Goal: Task Accomplishment & Management: Manage account settings

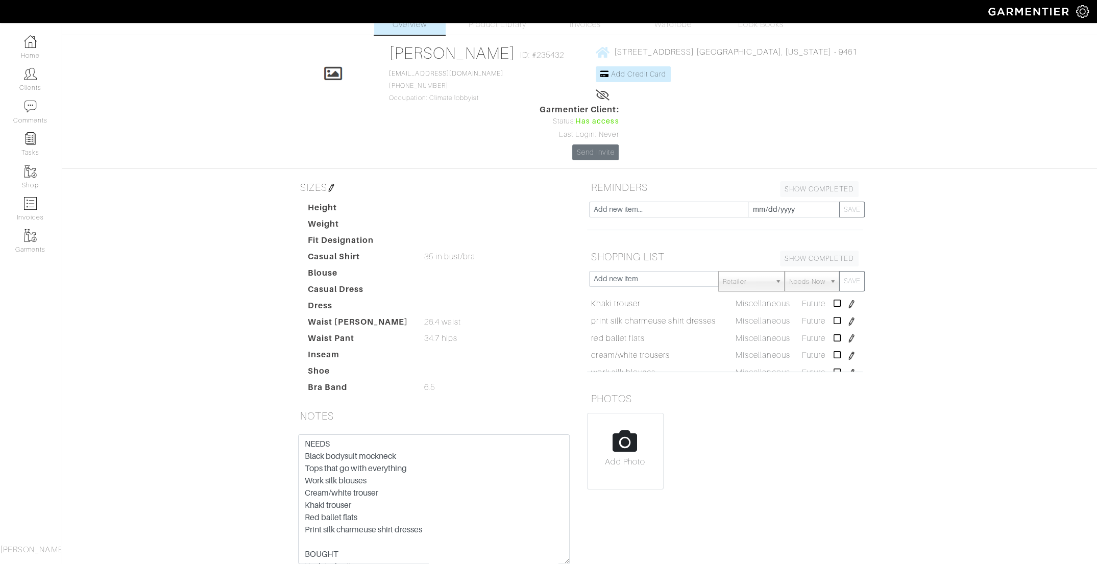
scroll to position [29, 0]
drag, startPoint x: 244, startPoint y: 453, endPoint x: 225, endPoint y: 380, distance: 75.5
click at [225, 380] on div "[PERSON_NAME] Overview Overview Product Library Invoices Wardrobe Look Books Ov…" at bounding box center [548, 300] width 1097 height 603
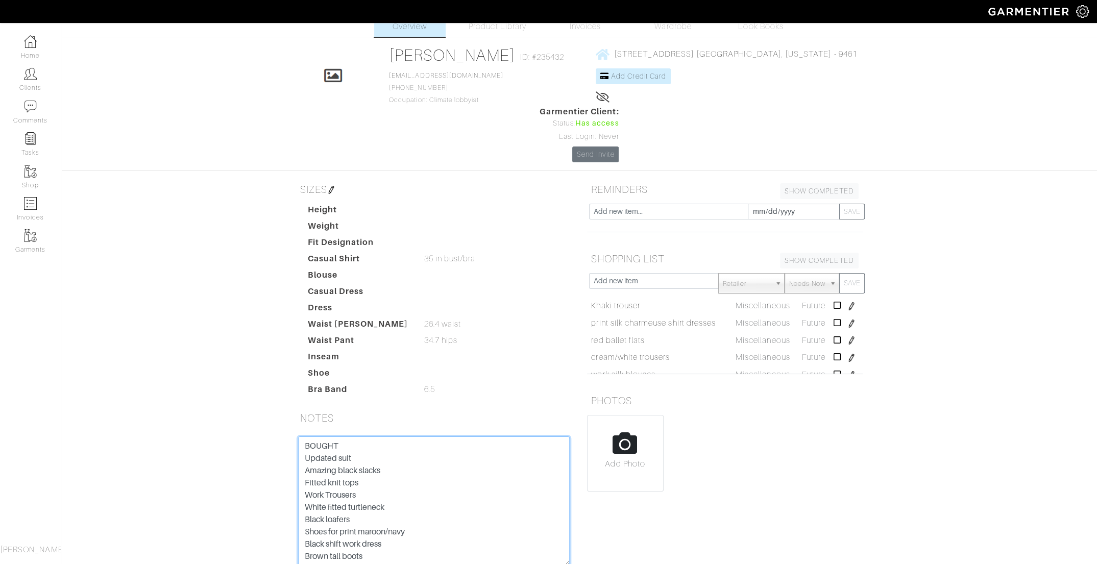
click at [355, 437] on textarea "NEEDS Black bodysuit mockneck Tops that go with everything Work silk blouses Cr…" at bounding box center [434, 502] width 272 height 130
drag, startPoint x: 352, startPoint y: 414, endPoint x: 304, endPoint y: 416, distance: 48.0
click at [304, 437] on textarea "NEEDS Black bodysuit mockneck Tops that go with everything Work silk blouses Cr…" at bounding box center [434, 502] width 272 height 130
click at [381, 437] on textarea "NEEDS Black bodysuit mockneck Tops that go with everything Work silk blouses Cr…" at bounding box center [434, 502] width 272 height 130
paste textarea "BOUGHT"
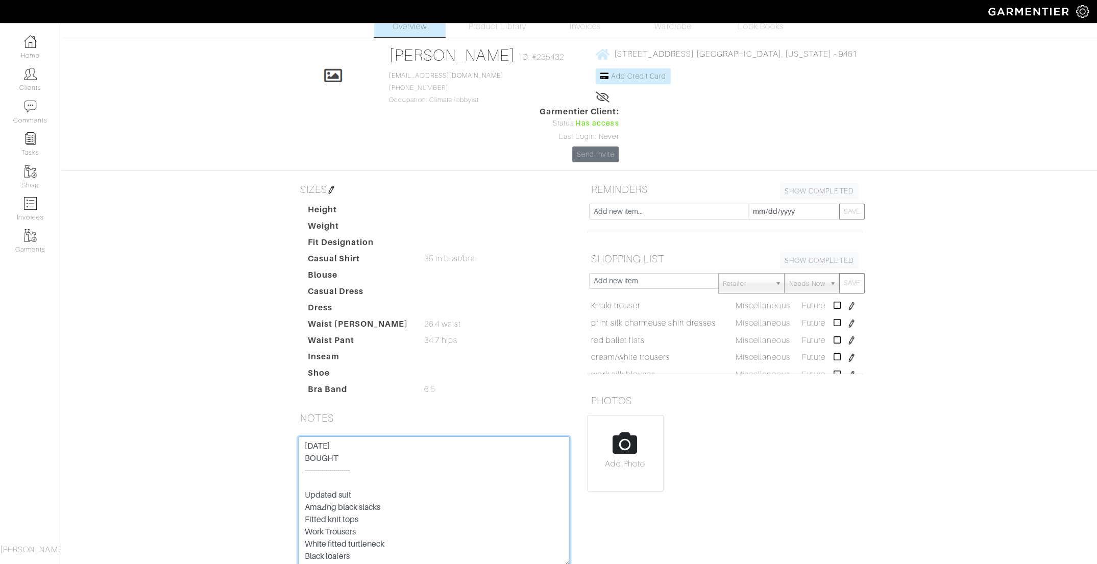
click at [329, 437] on textarea "NEEDS Black bodysuit mockneck Tops that go with everything Work silk blouses Cr…" at bounding box center [434, 502] width 272 height 130
drag, startPoint x: 371, startPoint y: 422, endPoint x: 293, endPoint y: 425, distance: 78.2
click at [293, 437] on div "NEEDS Black bodysuit mockneck Tops that go with everything Work silk blouses Cr…" at bounding box center [434, 514] width 287 height 154
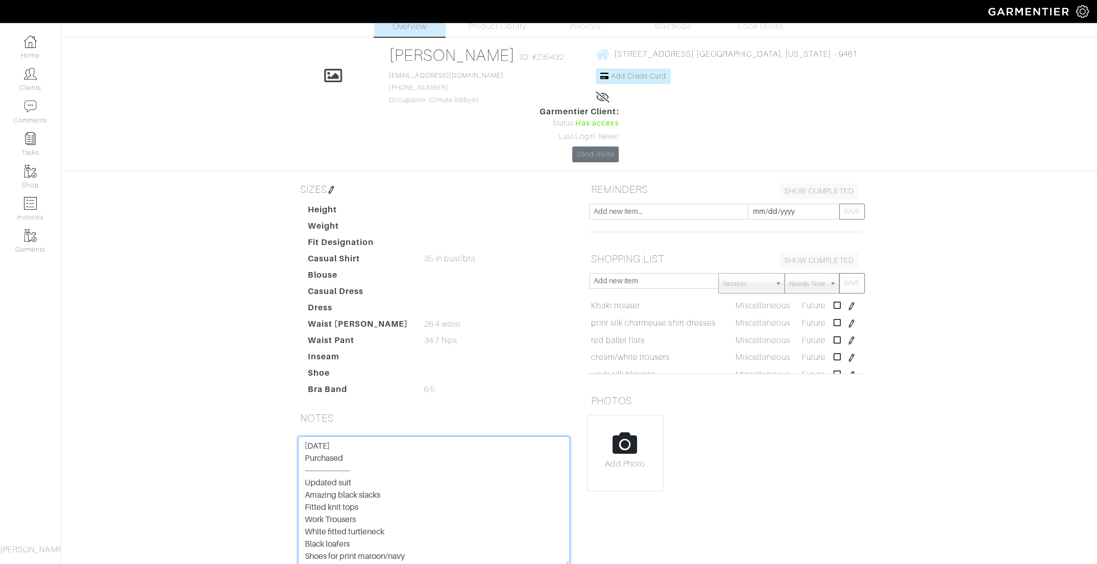
drag, startPoint x: 339, startPoint y: 420, endPoint x: 395, endPoint y: 383, distance: 67.1
click at [339, 437] on textarea "NEEDS Black bodysuit mockneck Tops that go with everything Work silk blouses Cr…" at bounding box center [434, 502] width 272 height 130
type textarea "[DATE] Purchased ---------------------- Updated suit Amazing black slacks Fitte…"
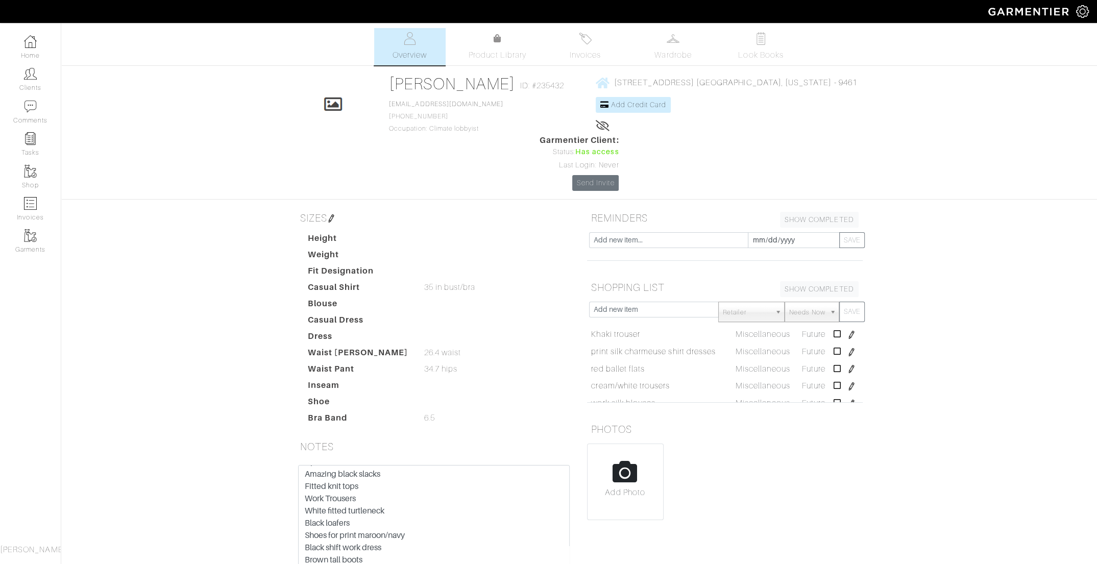
scroll to position [0, 0]
click at [646, 232] on input "text" at bounding box center [668, 240] width 159 height 16
type input "Seasonal Check-in"
click at [789, 232] on input "[DATE]" at bounding box center [794, 240] width 92 height 16
click at [846, 71] on th "»" at bounding box center [843, 72] width 12 height 13
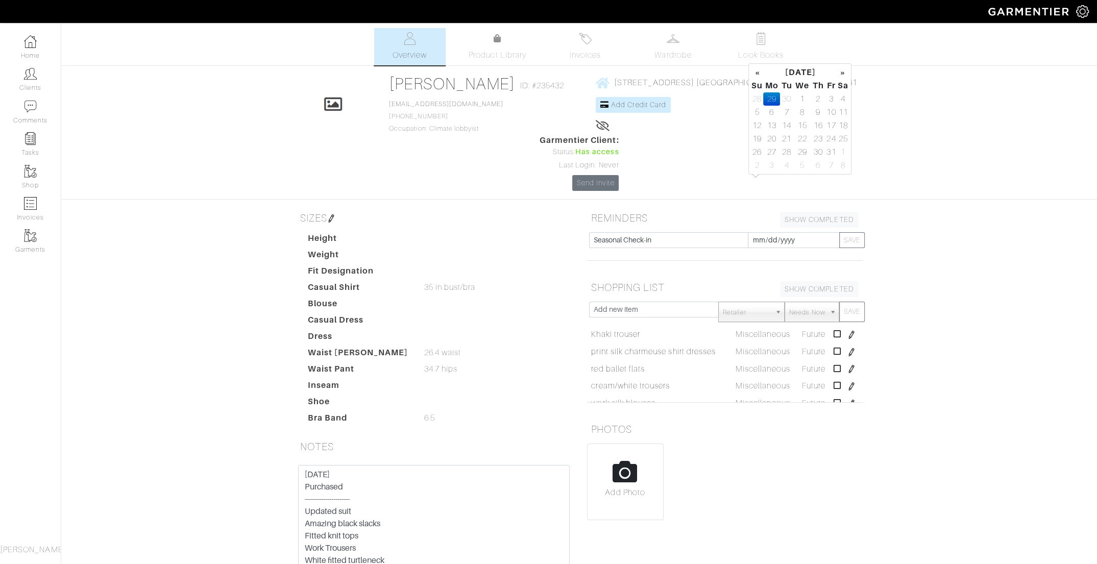
click at [846, 71] on th "»" at bounding box center [843, 72] width 12 height 13
click at [770, 166] on td "5" at bounding box center [771, 165] width 17 height 13
type input "[DATE]"
click at [857, 232] on button "SAVE" at bounding box center [852, 240] width 26 height 16
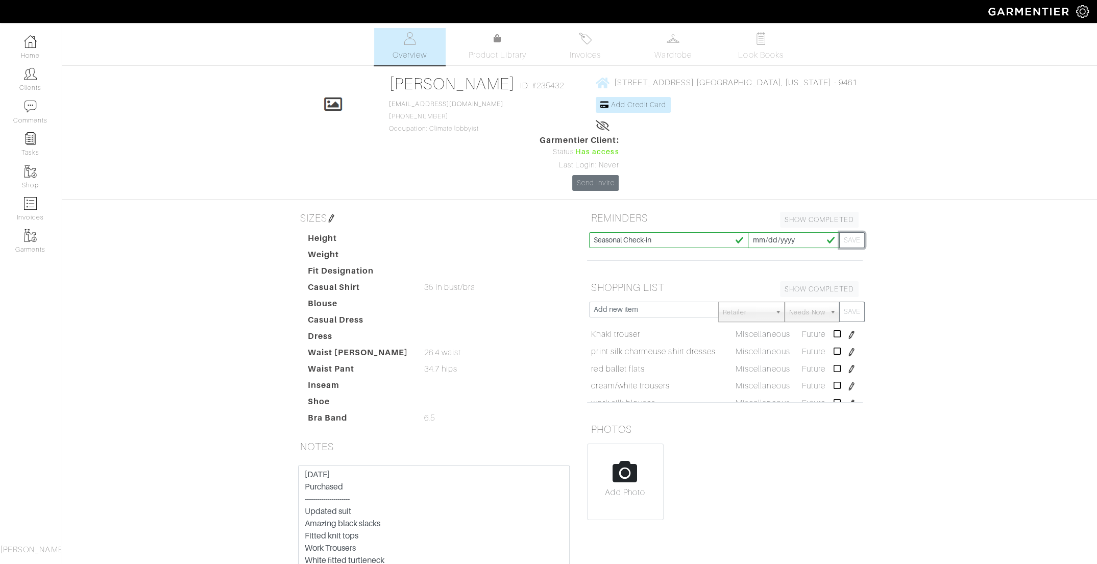
type input "[DATE]"
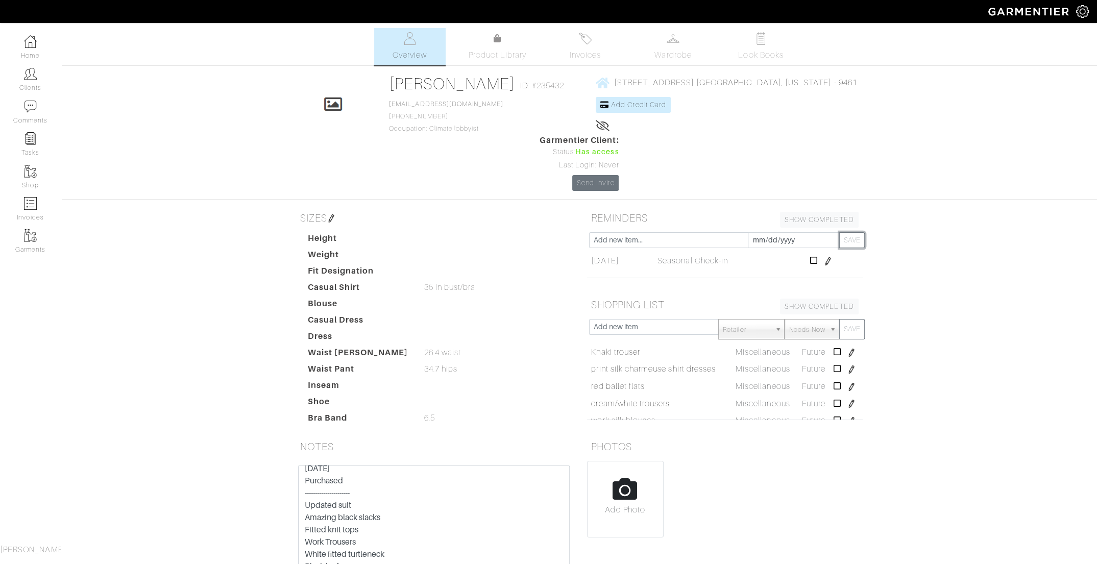
scroll to position [4, 0]
click at [684, 54] on span "Wardrobe" at bounding box center [673, 55] width 37 height 12
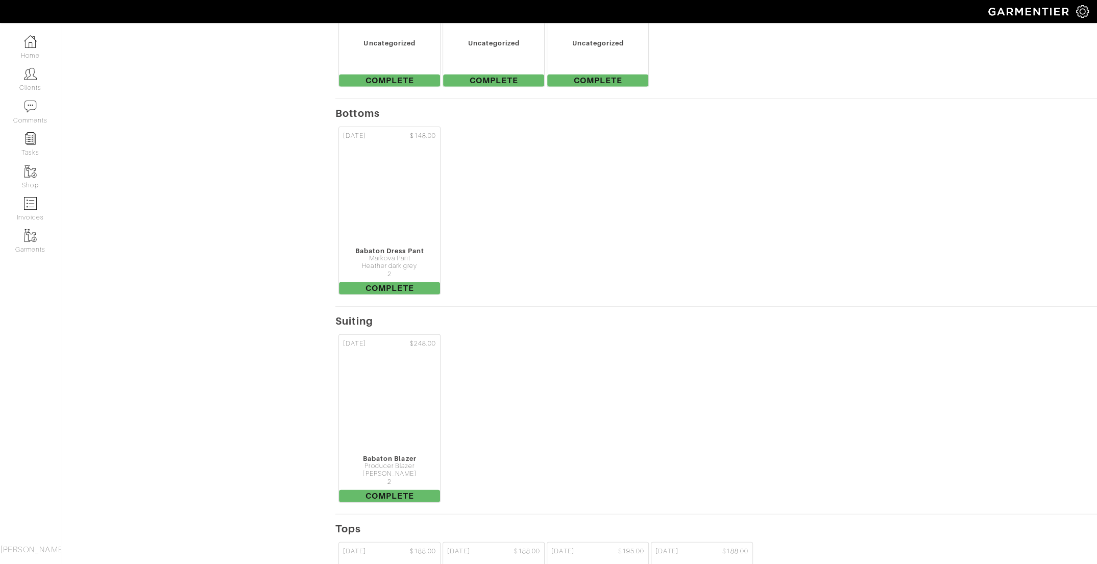
scroll to position [2881, 0]
